Goal: Information Seeking & Learning: Learn about a topic

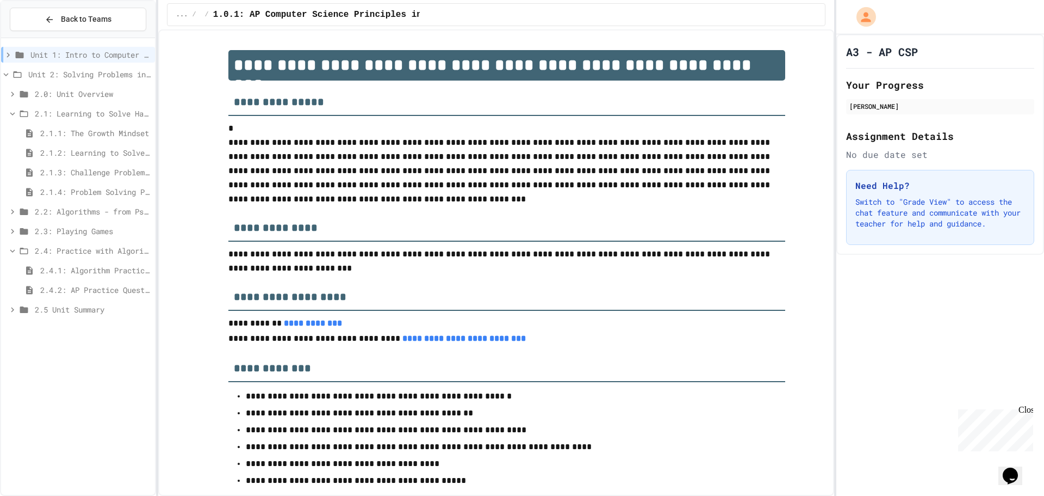
click at [124, 61] on div "Unit 1: Intro to Computer Science" at bounding box center [78, 55] width 154 height 16
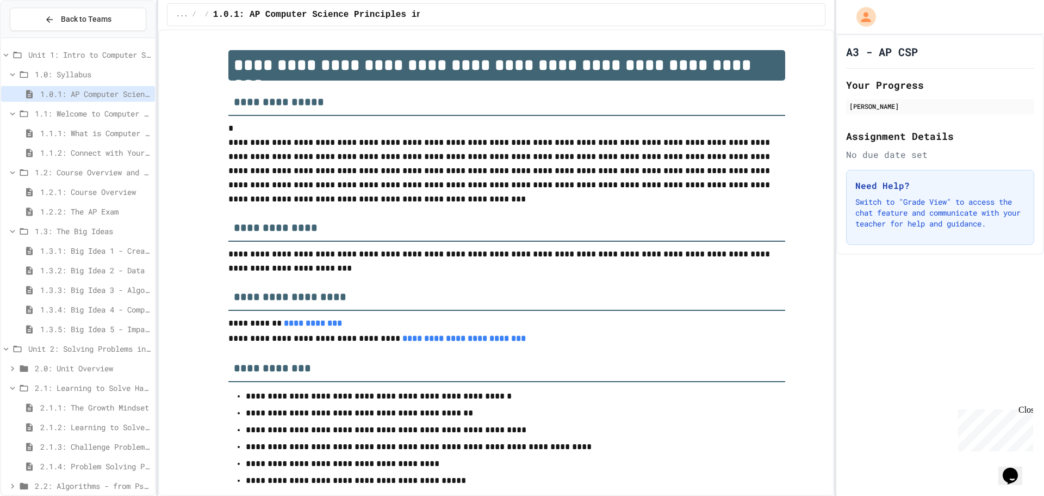
click at [105, 53] on span "Unit 1: Intro to Computer Science" at bounding box center [89, 54] width 122 height 11
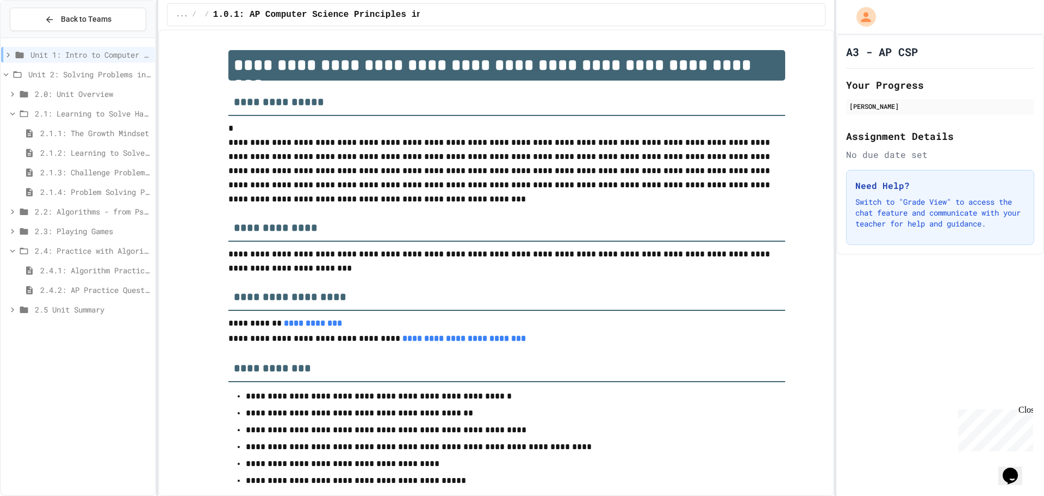
click at [98, 108] on span "2.1: Learning to Solve Hard Problems" at bounding box center [93, 113] width 116 height 11
click at [100, 107] on div "2.1: Learning to Solve Hard Problems" at bounding box center [78, 114] width 154 height 16
click at [96, 92] on span "2.0: Unit Overview" at bounding box center [93, 93] width 116 height 11
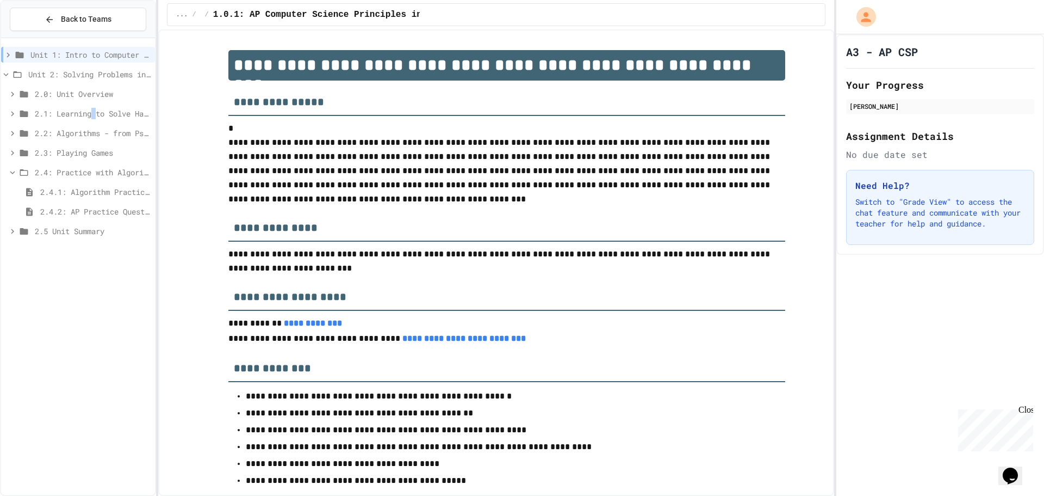
click at [98, 107] on div "2.1: Learning to Solve Hard Problems" at bounding box center [78, 114] width 154 height 16
click at [107, 146] on div "2.1.2: Learning to Solve Hard Problems" at bounding box center [78, 153] width 154 height 16
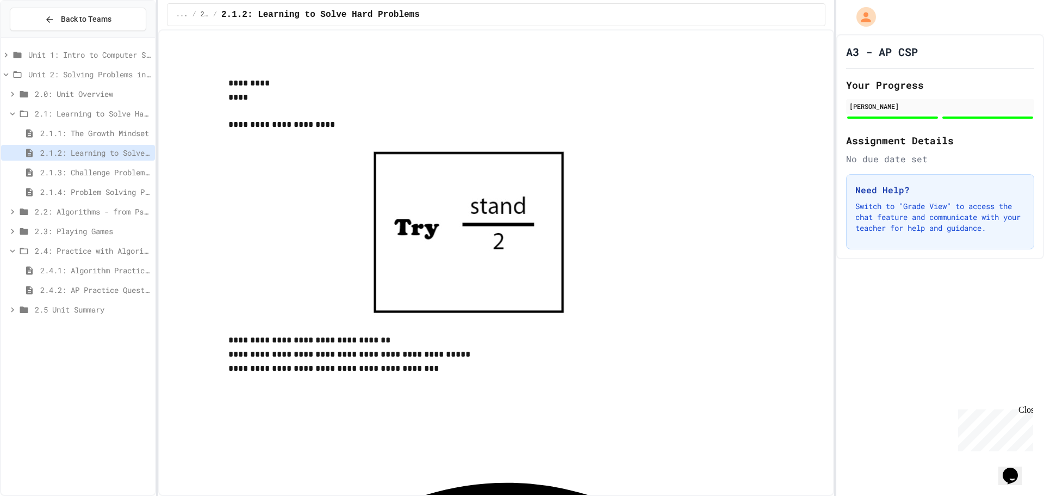
scroll to position [1297, 0]
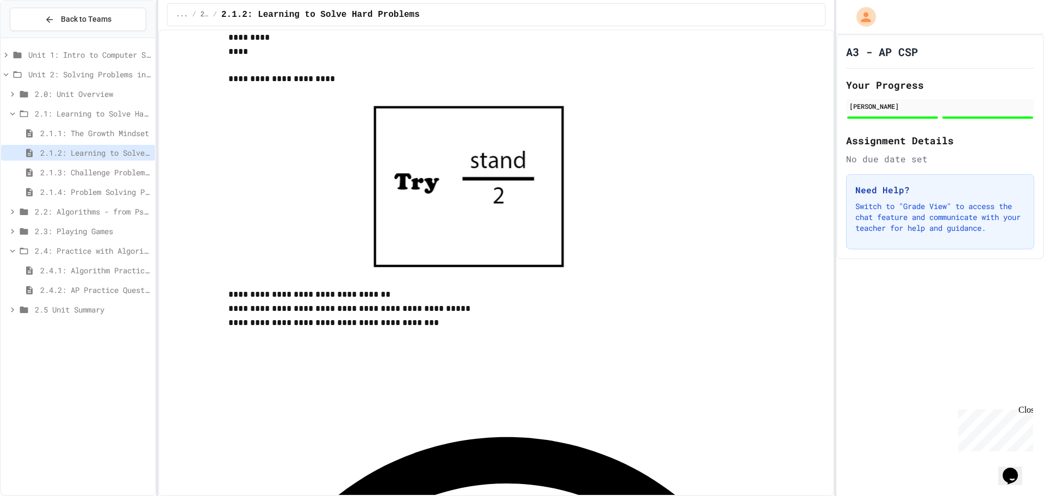
click at [102, 207] on span "2.2: Algorithms - from Pseudocode to Flowcharts" at bounding box center [93, 211] width 116 height 11
click at [114, 228] on span "2.2.1: The Power of Algorithms" at bounding box center [95, 230] width 110 height 11
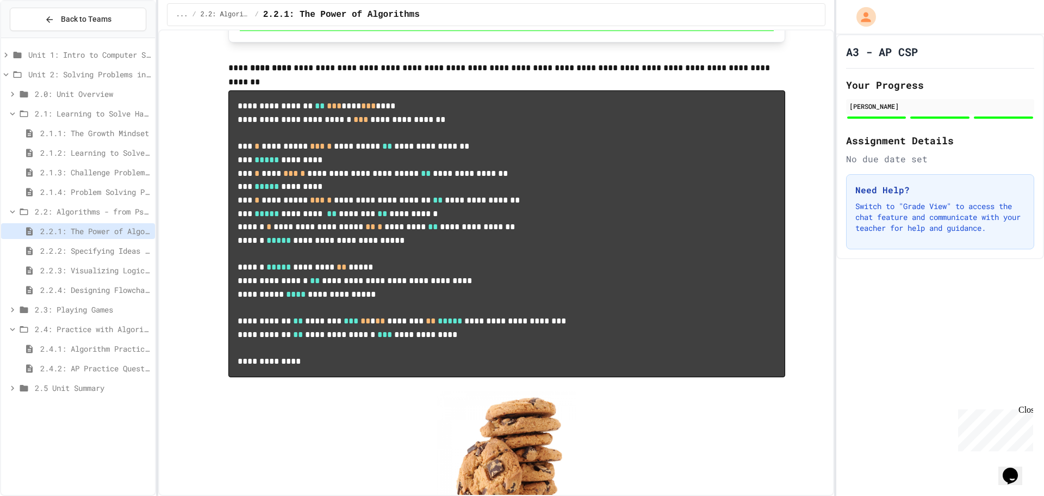
scroll to position [1088, 0]
